Goal: Information Seeking & Learning: Understand process/instructions

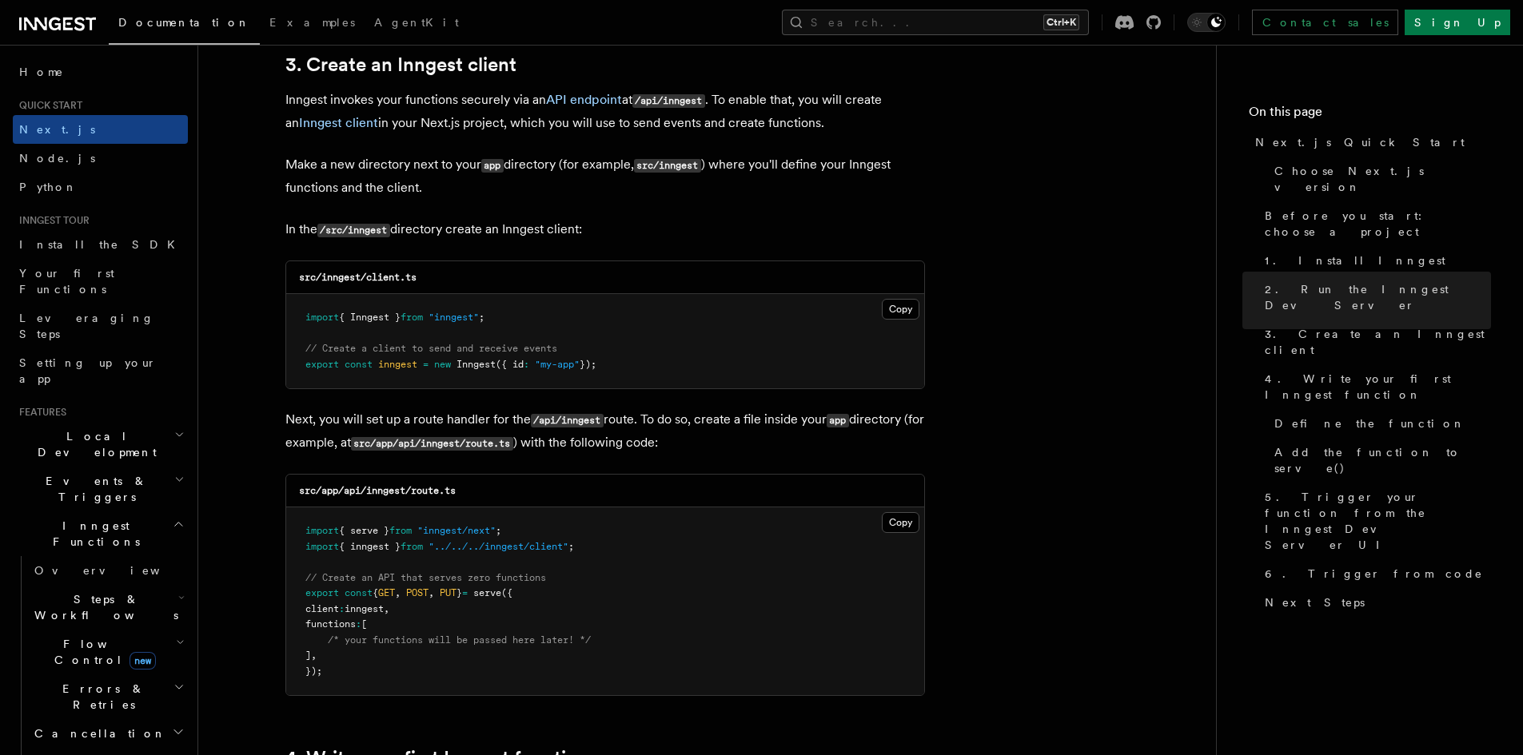
click at [176, 636] on icon "button" at bounding box center [180, 642] width 9 height 13
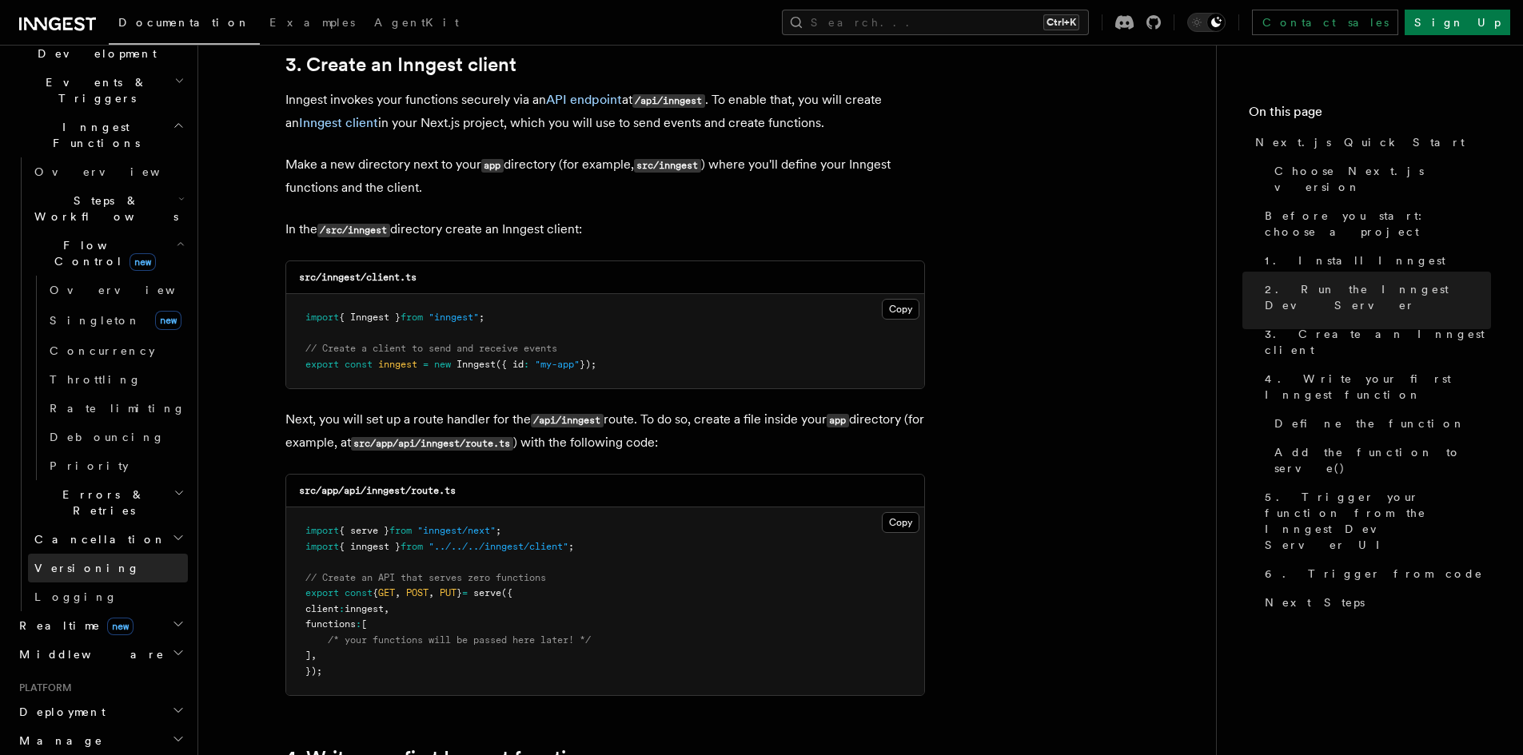
scroll to position [400, 0]
click at [161, 726] on h2 "Manage" at bounding box center [100, 740] width 175 height 29
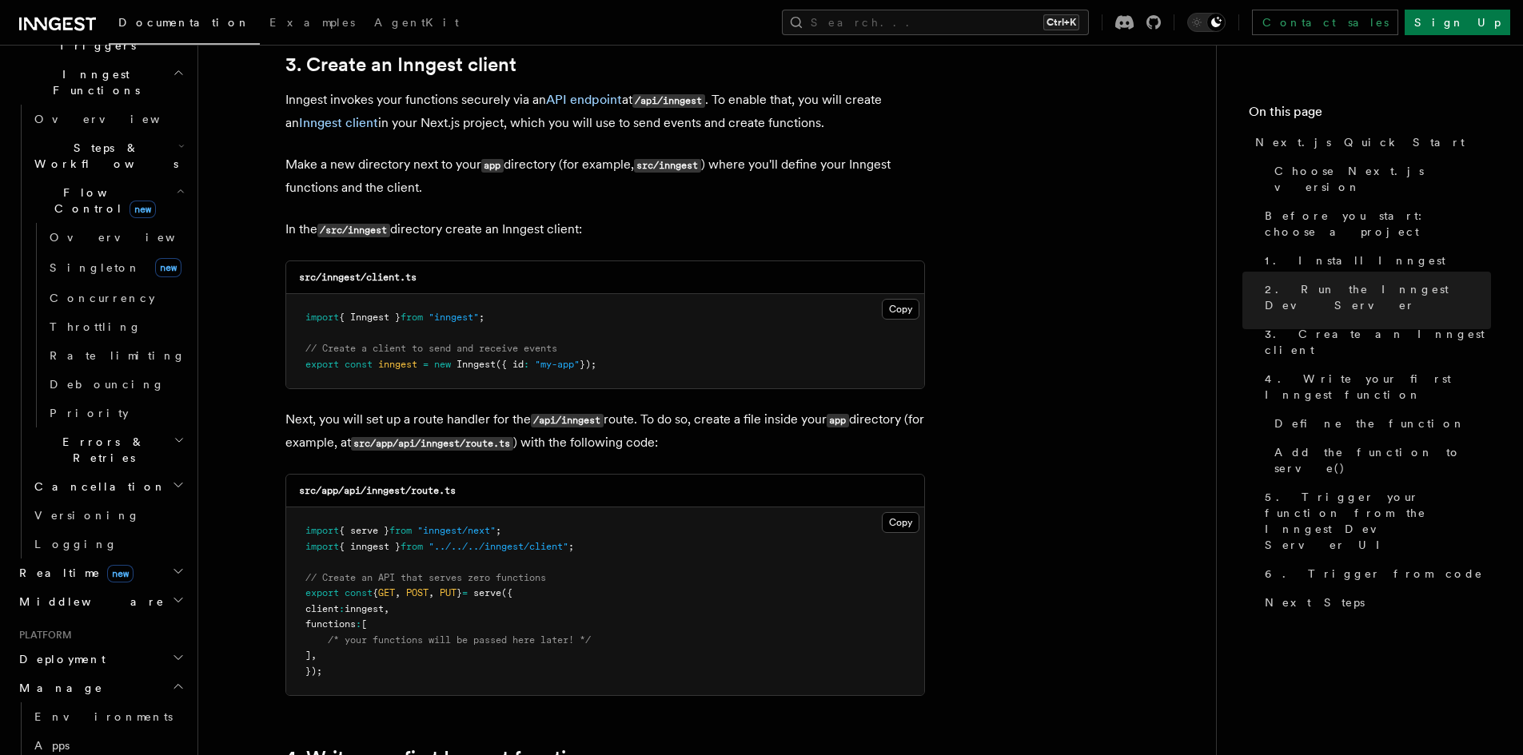
scroll to position [480, 0]
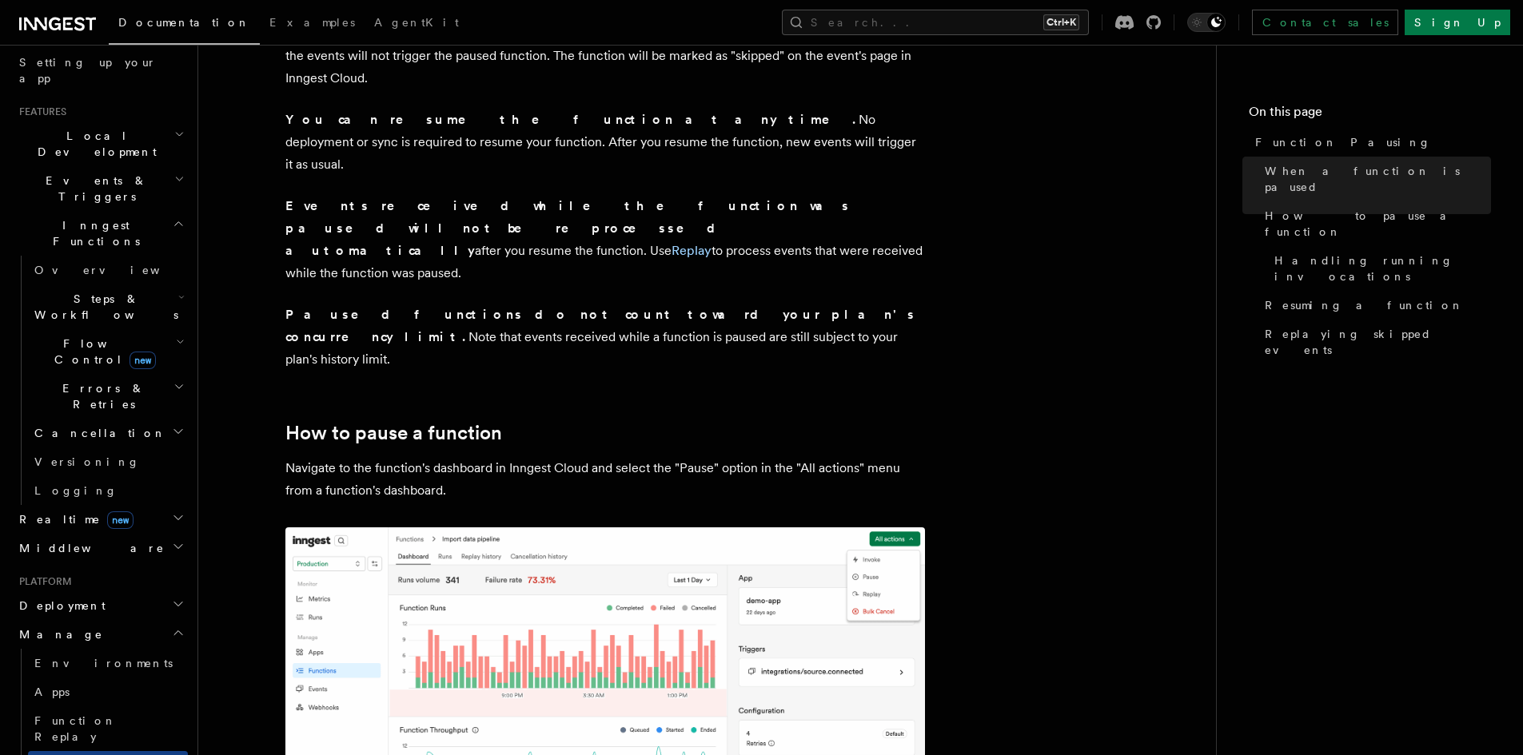
scroll to position [160, 0]
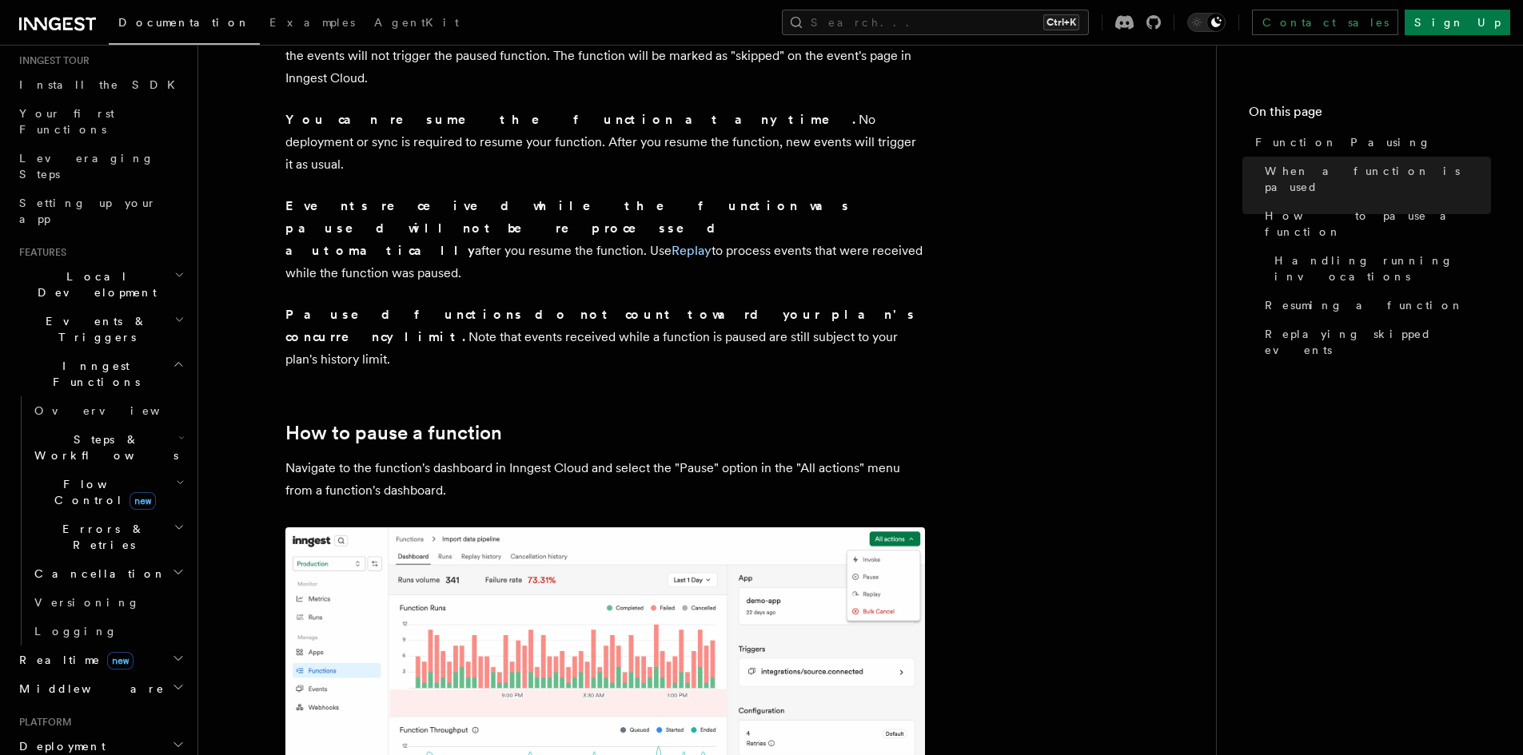
click at [154, 470] on h2 "Flow Control new" at bounding box center [108, 492] width 160 height 45
click at [178, 432] on icon "button" at bounding box center [181, 438] width 6 height 13
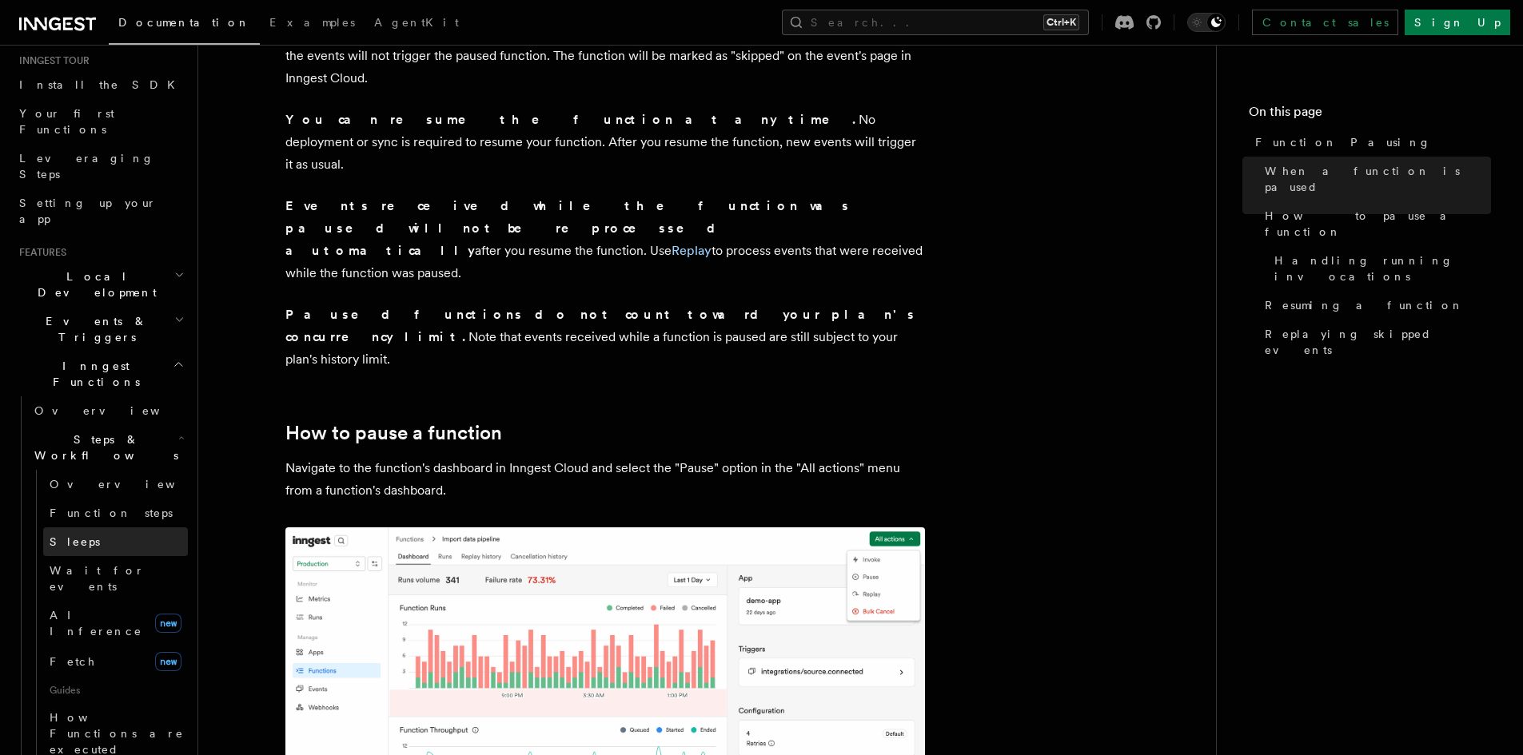
click at [102, 528] on link "Sleeps" at bounding box center [115, 542] width 145 height 29
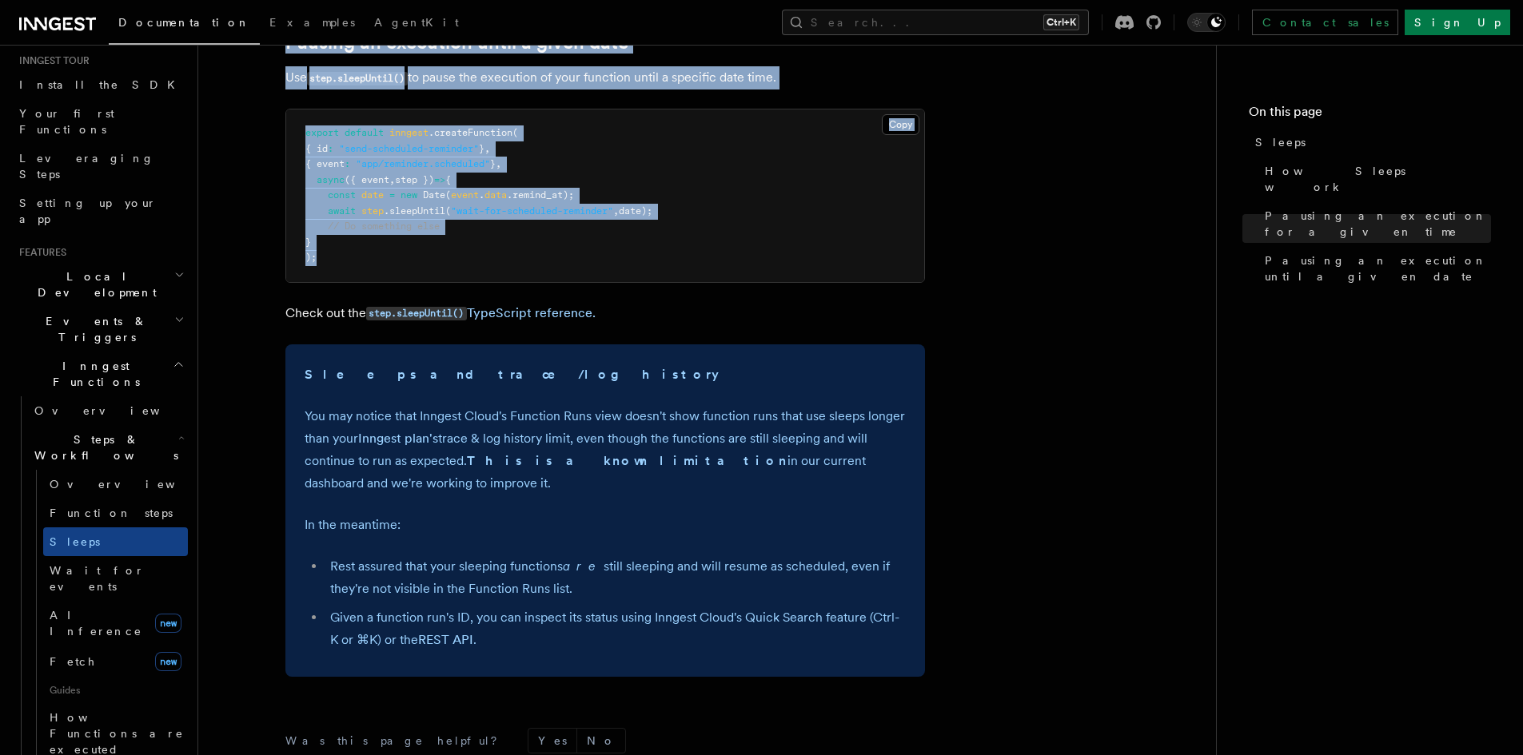
scroll to position [945, 0]
drag, startPoint x: 283, startPoint y: 116, endPoint x: 652, endPoint y: 303, distance: 413.3
click at [652, 303] on article "Features Inngest Functions Steps & Workflows Sleeps Two step methods, step.slee…" at bounding box center [707, 60] width 966 height 1870
copy article "Sleeps Two step methods, step.sleep and step.sleepUntil , are available to paus…"
click at [402, 311] on code "step.sleepUntil()" at bounding box center [416, 315] width 101 height 14
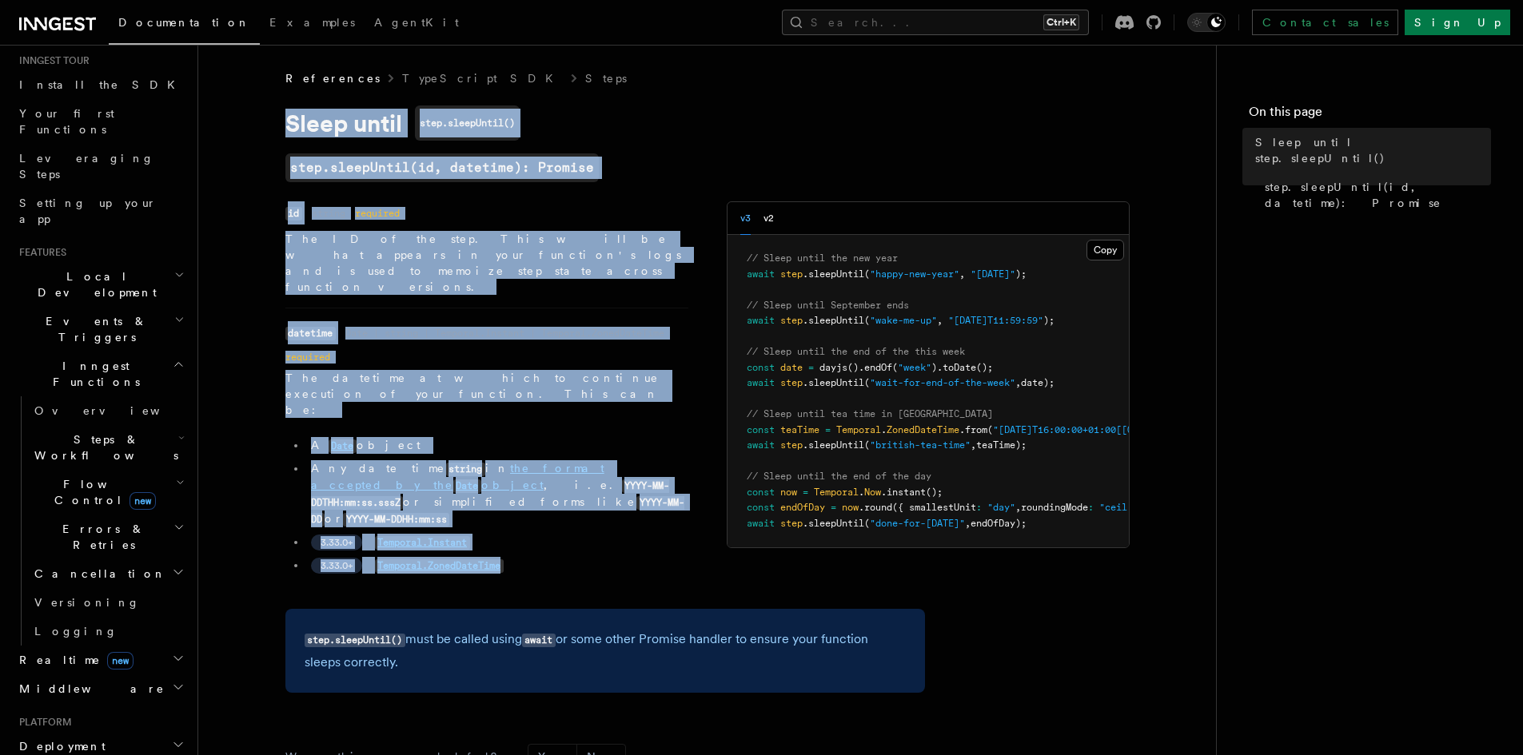
drag, startPoint x: 301, startPoint y: 133, endPoint x: 525, endPoint y: 486, distance: 418.3
click at [525, 486] on article "References TypeScript SDK Steps Sleep until step.sleepUntil() step.sleepUntil(i…" at bounding box center [707, 540] width 966 height 940
copy article "Sleep until step.sleepUntil() step.sleepUntil(id, datetime): Promise Name id Ty…"
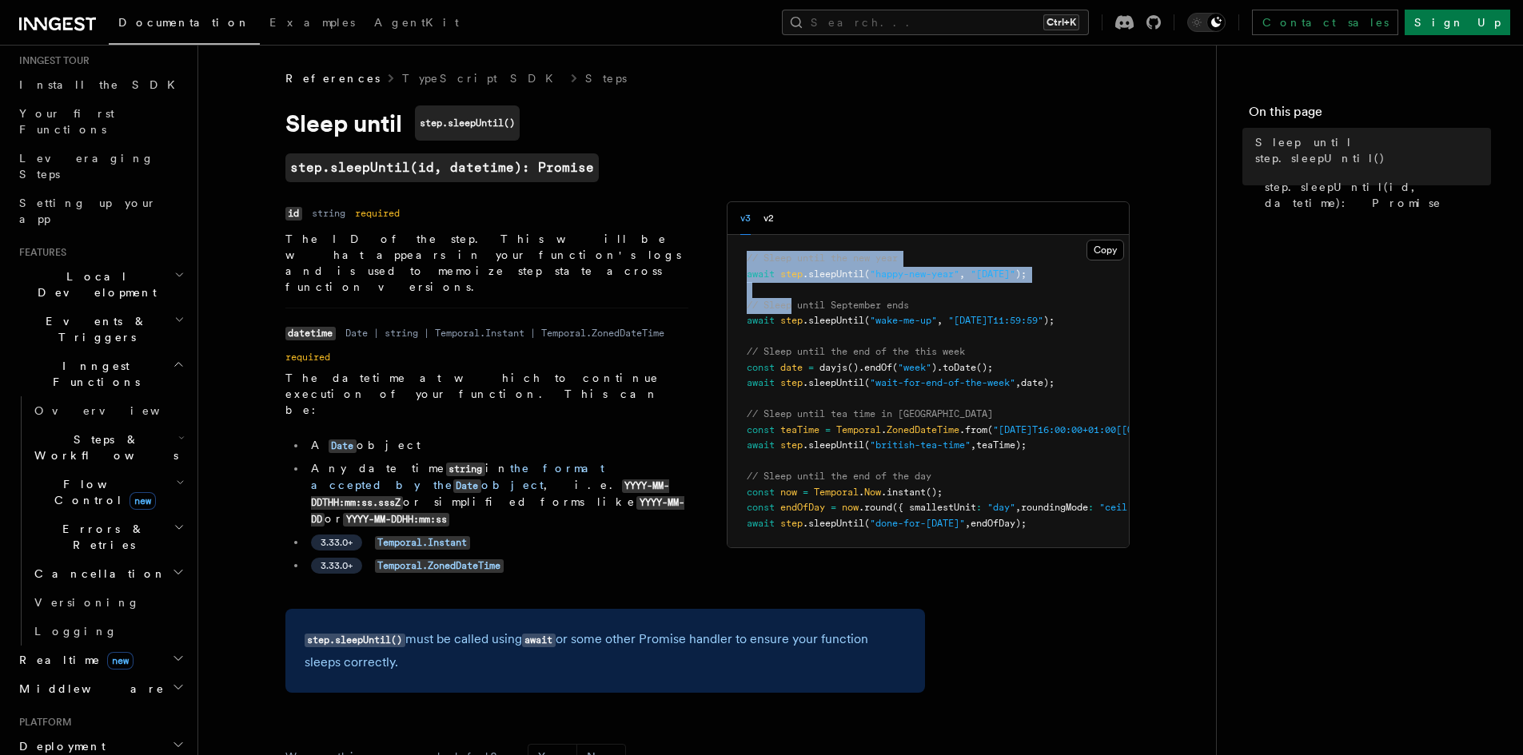
drag, startPoint x: 748, startPoint y: 253, endPoint x: 809, endPoint y: 306, distance: 80.5
click at [795, 305] on code "// Sleep until the new year await step .sleepUntil ( "happy-new-year" , "[DATE]…" at bounding box center [1043, 391] width 593 height 277
click at [1106, 254] on button "Copy Copied" at bounding box center [1105, 250] width 38 height 21
